Goal: Task Accomplishment & Management: Manage account settings

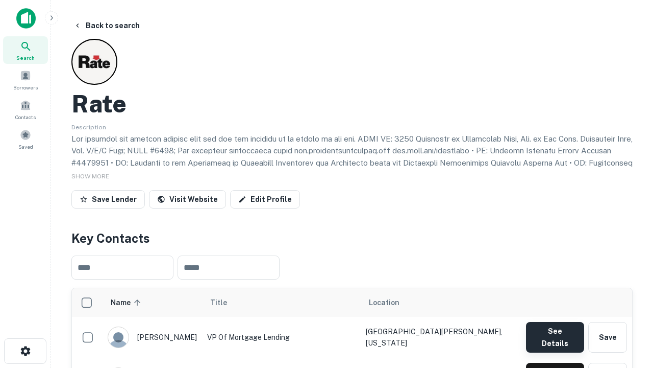
click at [555, 332] on button "See Details" at bounding box center [555, 337] width 58 height 31
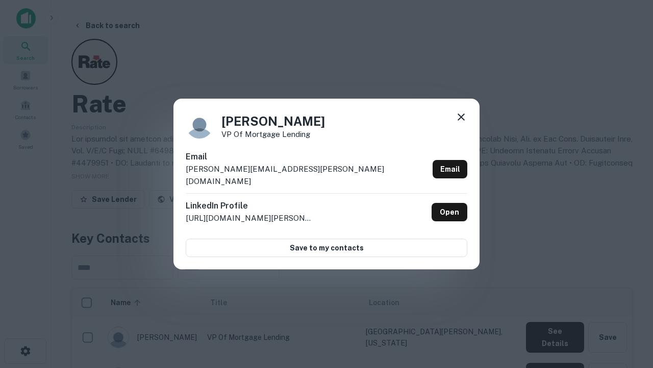
click at [461, 123] on icon at bounding box center [461, 117] width 12 height 12
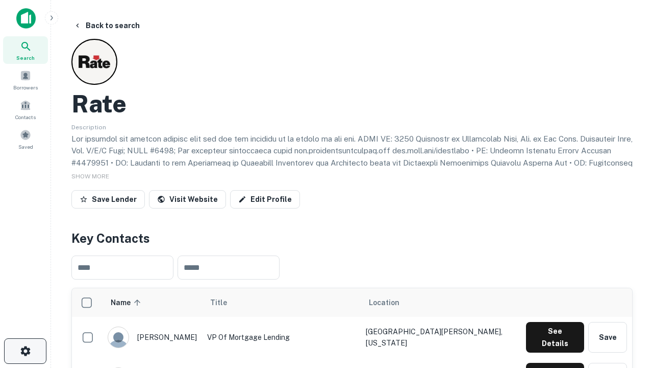
click at [25, 351] on icon "button" at bounding box center [25, 351] width 12 height 12
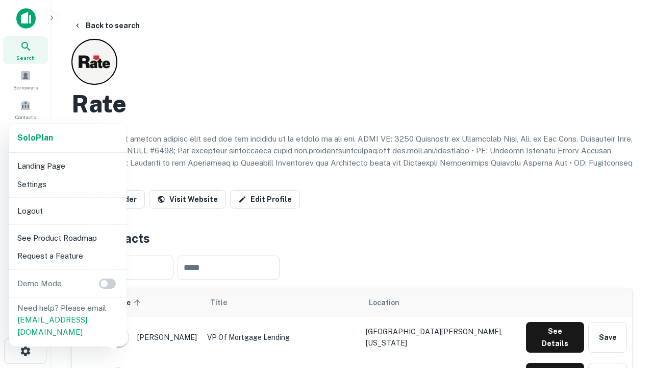
click at [67, 210] on li "Logout" at bounding box center [67, 211] width 109 height 18
